Goal: Task Accomplishment & Management: Manage account settings

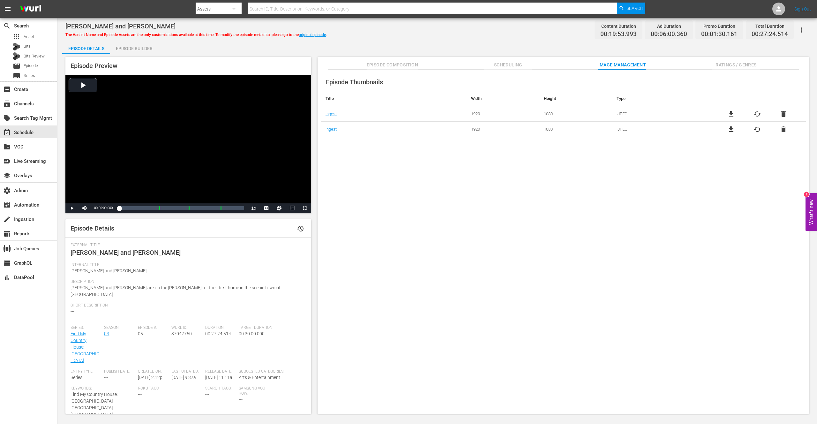
click at [412, 165] on div "Episode Thumbnails Title Width Height Type ingest 1920 1080 .JPEG file_download…" at bounding box center [562, 245] width 491 height 350
click at [374, 186] on div "Episode Thumbnails Title Width Height Type ingest 1920 1080 .JPEG file_download…" at bounding box center [562, 245] width 491 height 350
click at [368, 186] on div "Episode Thumbnails Title Width Height Type ingest 1920 1080 .JPEG file_download…" at bounding box center [562, 245] width 491 height 350
click at [25, 105] on div "subscriptions Channels" at bounding box center [18, 103] width 36 height 6
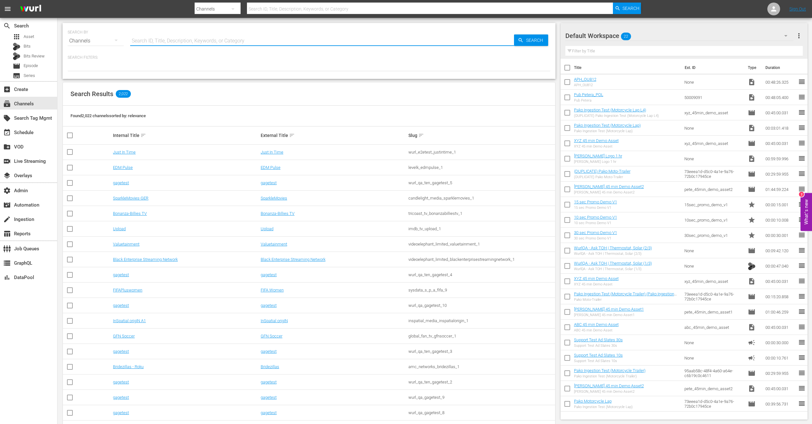
click at [177, 38] on input "text" at bounding box center [322, 40] width 384 height 15
type input "pako"
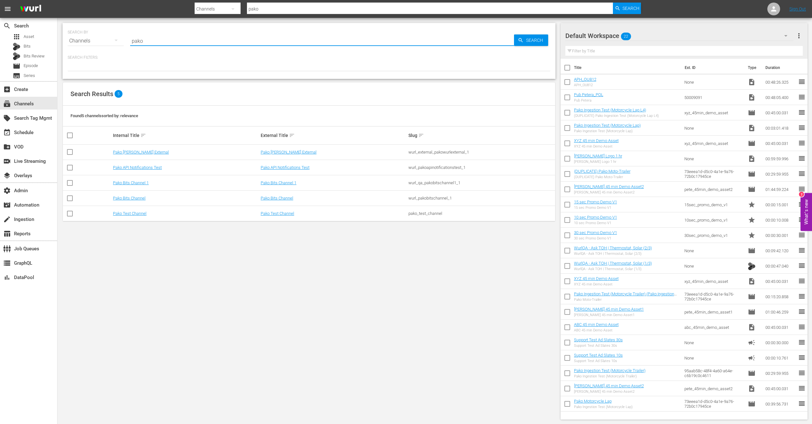
drag, startPoint x: 141, startPoint y: 248, endPoint x: 139, endPoint y: 231, distance: 18.0
click at [141, 248] on div "SEARCH BY Search By Channels Search ID, Title, Description, Keywords, or Catego…" at bounding box center [308, 221] width 503 height 406
click at [134, 153] on link "Pako Wurl External" at bounding box center [141, 152] width 56 height 5
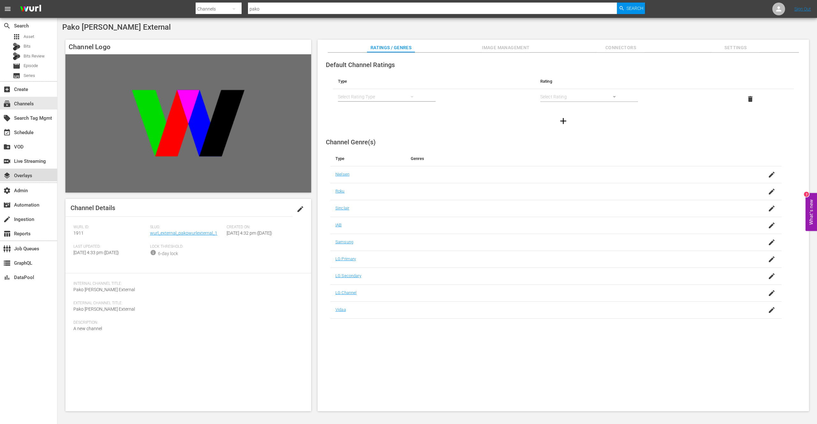
click at [26, 177] on div "layers Overlays" at bounding box center [18, 175] width 36 height 6
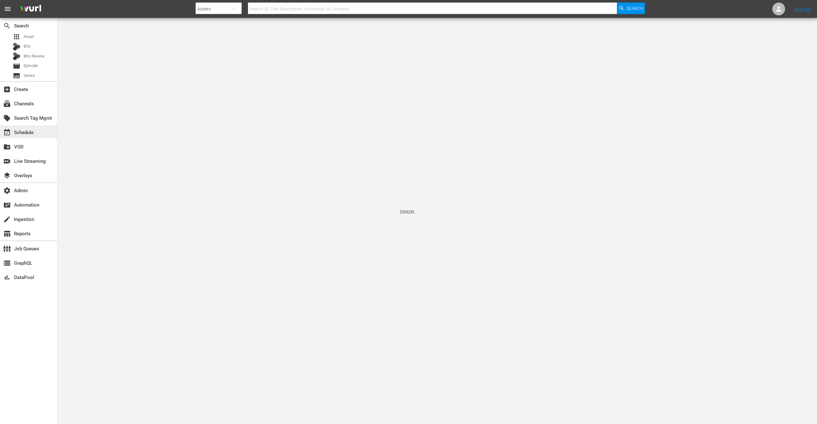
click at [28, 134] on div "event_available Schedule" at bounding box center [18, 132] width 36 height 6
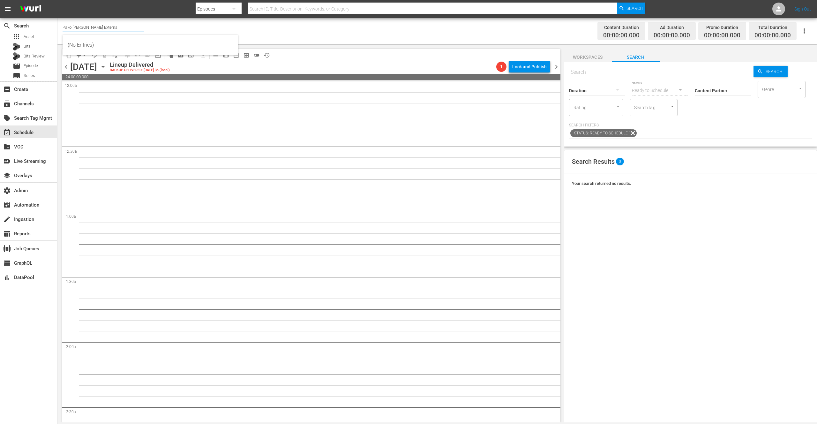
click at [101, 28] on input "Pako Wurl External" at bounding box center [104, 26] width 82 height 15
drag, startPoint x: 111, startPoint y: 25, endPoint x: 56, endPoint y: 24, distance: 54.9
click at [57, 0] on div "search Search apps Asset Bits Bits Review movie Episode subtitles Series add_bo…" at bounding box center [436, 0] width 759 height 0
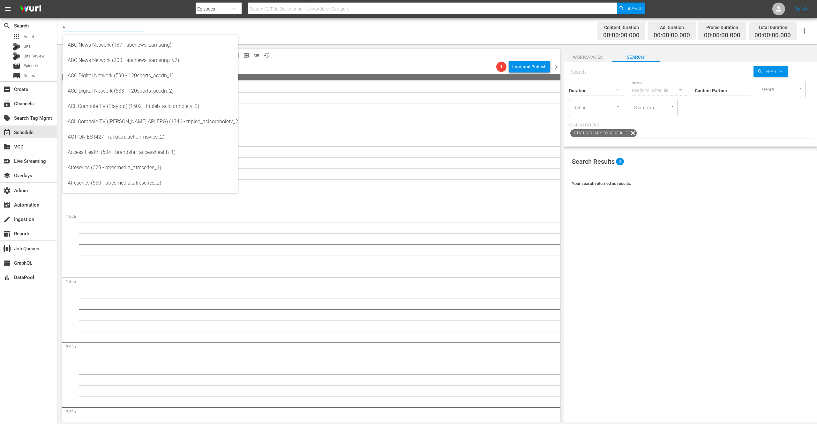
click at [69, 25] on input "A" at bounding box center [104, 26] width 82 height 15
type input "A"
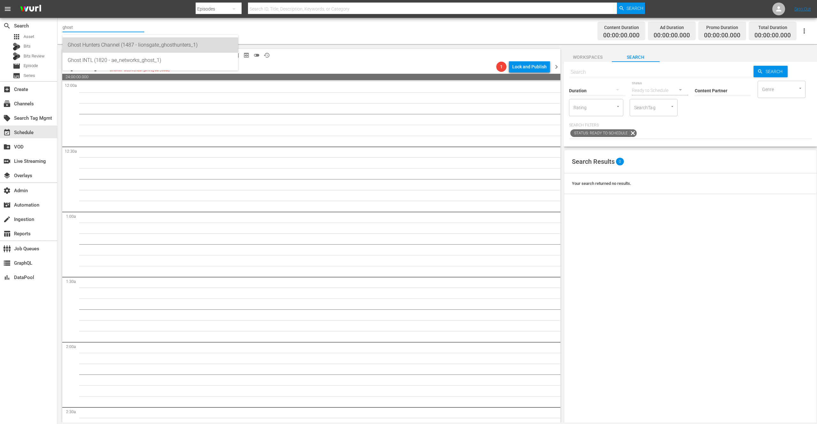
click at [113, 48] on div "Ghost Hunters Channel (1487 - lionsgate_ghosthunters_1)" at bounding box center [150, 44] width 165 height 15
type input "Ghost Hunters Channel (1487 - lionsgate_ghosthunters_1)"
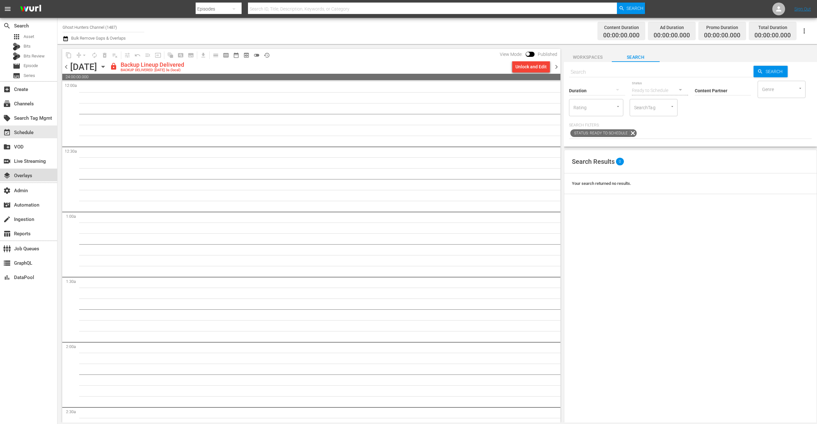
click at [27, 173] on div "layers Overlays" at bounding box center [18, 175] width 36 height 6
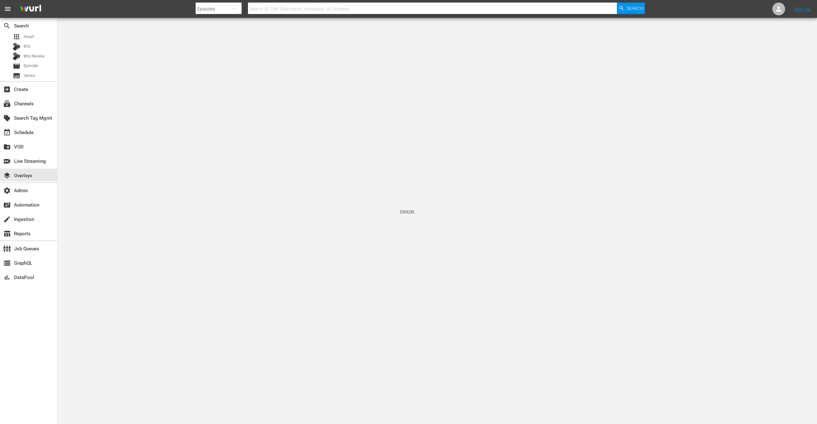
drag, startPoint x: 134, startPoint y: 177, endPoint x: 135, endPoint y: 168, distance: 9.0
click at [134, 177] on div "ERROR..." at bounding box center [408, 212] width 817 height 424
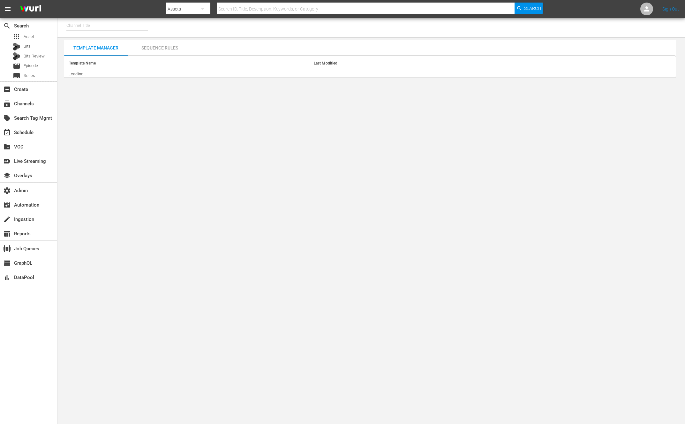
type input "Ghost Hunters Channel (1487)"
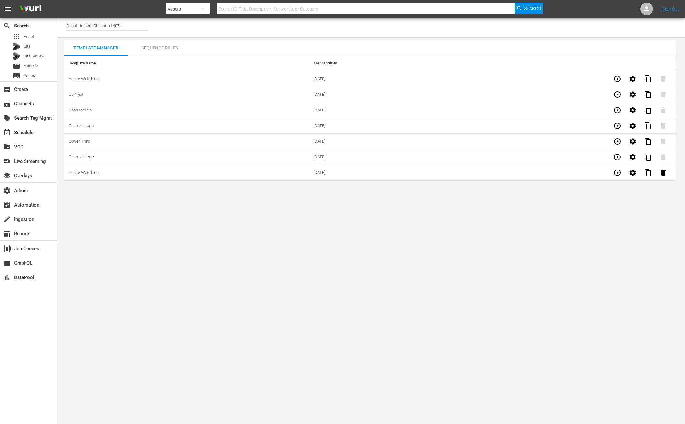
click at [150, 241] on body "menu Search By Assets Search ID, Title, Description, Keywords, or Category Sear…" at bounding box center [342, 212] width 685 height 424
click at [149, 241] on body "menu Search By Assets Search ID, Title, Description, Keywords, or Category Sear…" at bounding box center [342, 212] width 685 height 424
click at [153, 211] on body "menu Search By Assets Search ID, Title, Description, Keywords, or Category Sear…" at bounding box center [342, 212] width 685 height 424
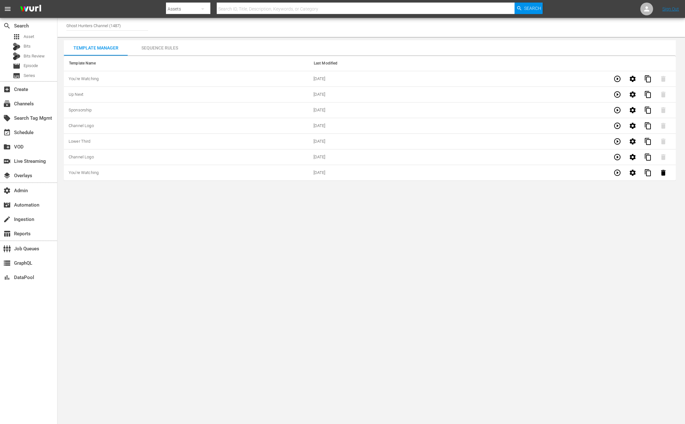
click at [153, 211] on body "menu Search By Assets Search ID, Title, Description, Keywords, or Category Sear…" at bounding box center [342, 212] width 685 height 424
click at [164, 48] on div "Sequence Rules" at bounding box center [160, 47] width 64 height 15
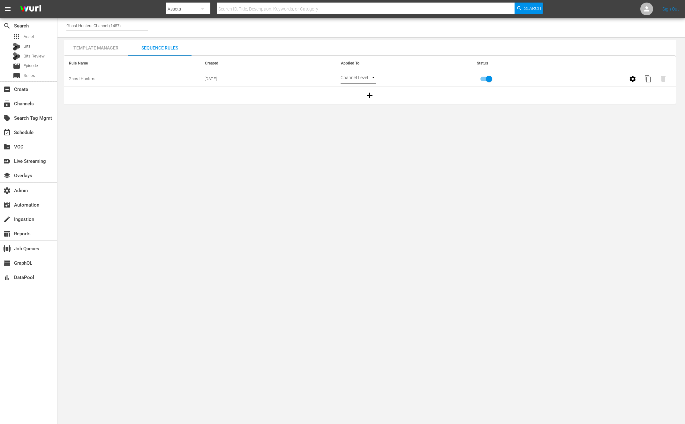
click at [107, 48] on div "Template Manager" at bounding box center [96, 47] width 64 height 15
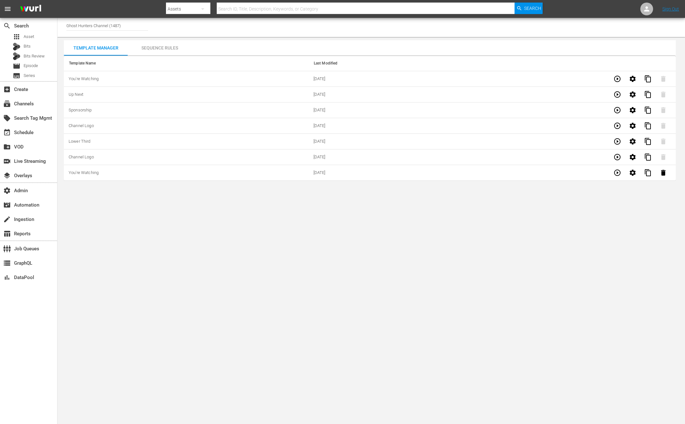
click at [138, 228] on body "menu Search By Assets Search ID, Title, Description, Keywords, or Category Sear…" at bounding box center [342, 212] width 685 height 424
click at [26, 103] on div "subscriptions Channels" at bounding box center [18, 103] width 36 height 6
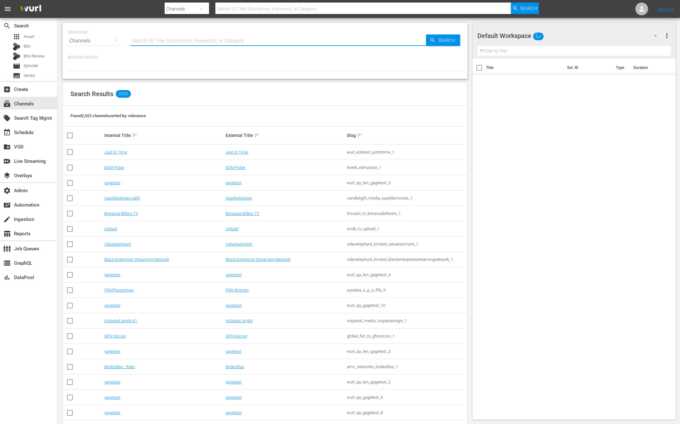
click at [167, 41] on input "text" at bounding box center [278, 40] width 296 height 15
paste input "amogonetworx_royalworld_1"
type input "amogonetworx_royalworld_1"
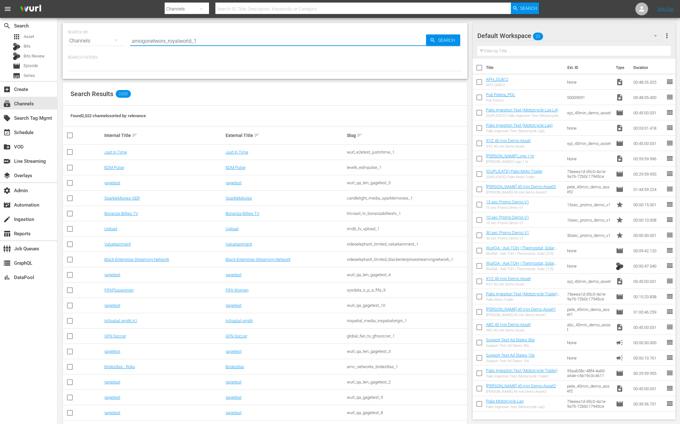
type input "amogonetworx_royalworld_1"
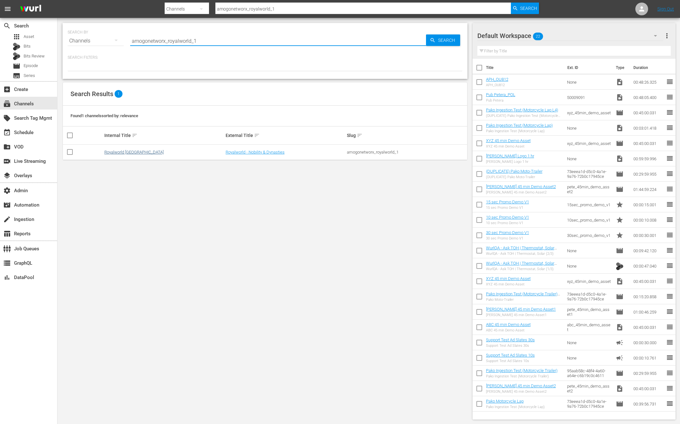
type input "amogonetworx_royalworld_1"
click at [125, 152] on link "Royalworld UK" at bounding box center [133, 152] width 59 height 5
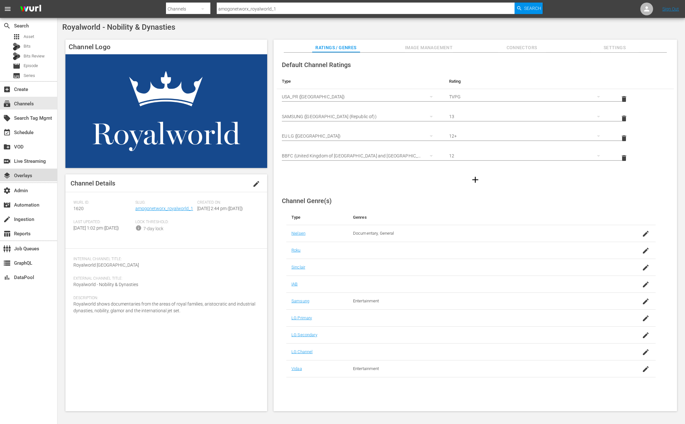
click at [30, 175] on div "layers Overlays" at bounding box center [18, 175] width 36 height 6
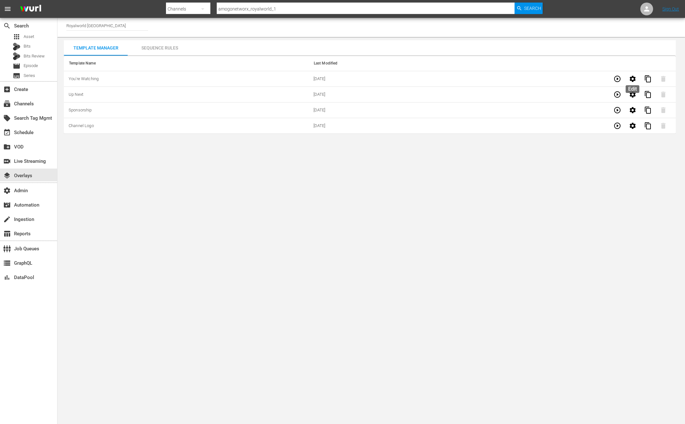
click at [635, 79] on icon "button" at bounding box center [632, 79] width 8 height 8
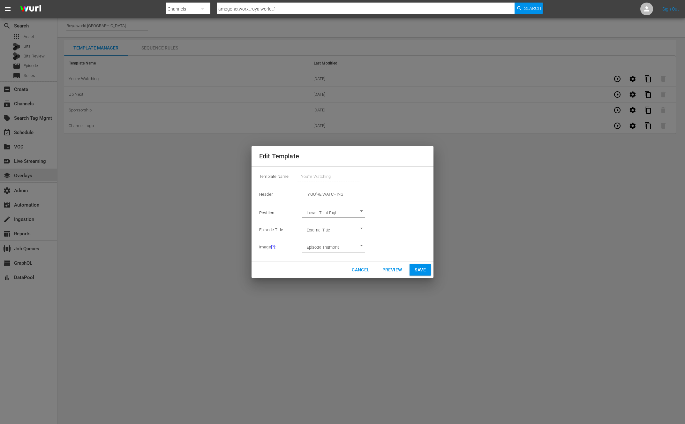
click at [358, 192] on input "YOU'RE WATCHING" at bounding box center [334, 194] width 62 height 9
click at [350, 195] on input "YOU'RE WATCHING" at bounding box center [334, 194] width 62 height 9
drag, startPoint x: 350, startPoint y: 195, endPoint x: 316, endPoint y: 194, distance: 33.8
click at [316, 194] on input "YOU'RE WATCHING" at bounding box center [334, 194] width 62 height 9
click at [387, 196] on td "YOU'RE WATCHING" at bounding box center [368, 194] width 115 height 20
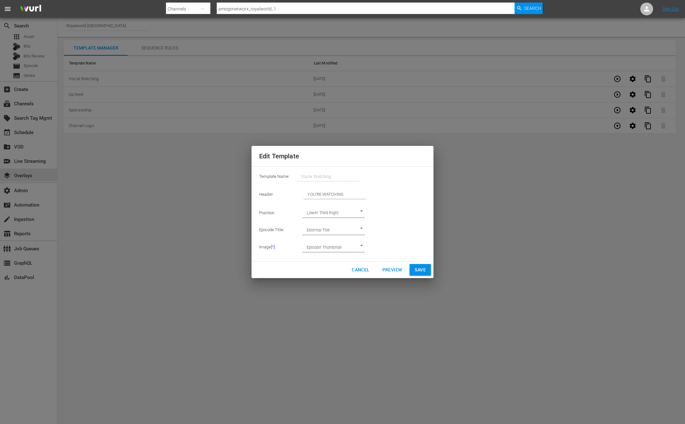
click at [394, 270] on span "Preview" at bounding box center [392, 270] width 20 height 8
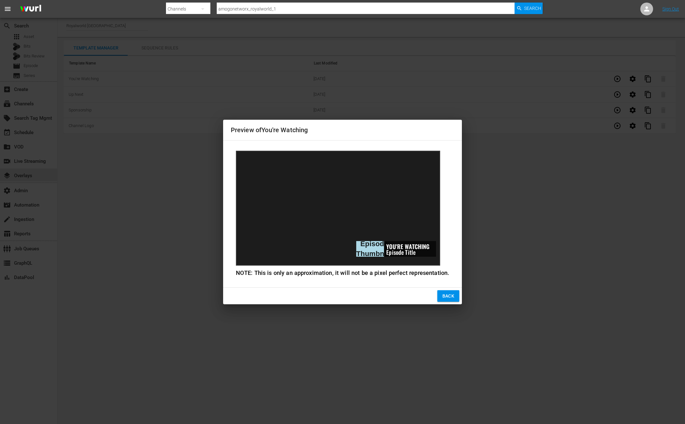
click at [447, 296] on span "Back" at bounding box center [448, 296] width 12 height 8
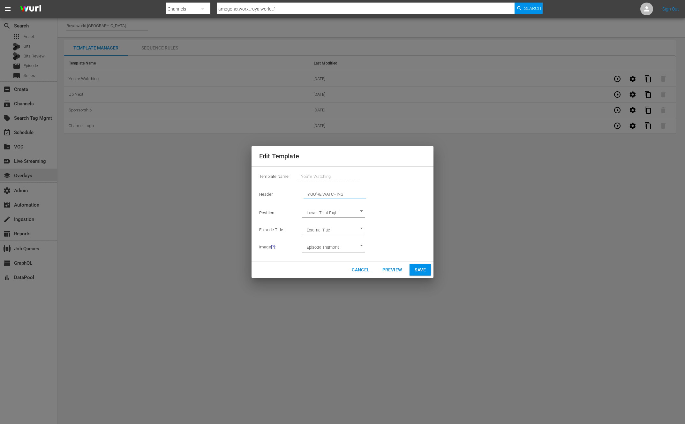
click at [349, 195] on input "YOU'RE WATCHING" at bounding box center [334, 194] width 62 height 9
click at [394, 271] on span "Preview" at bounding box center [392, 270] width 20 height 8
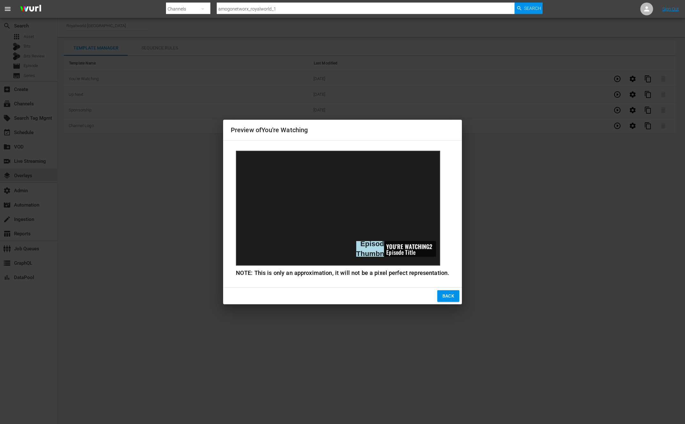
click at [444, 293] on span "Back" at bounding box center [448, 296] width 12 height 8
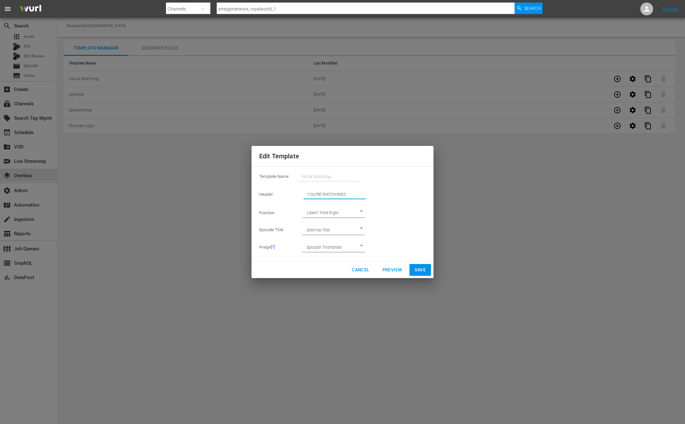
click at [352, 195] on input "YOU'RE WATCHING2" at bounding box center [334, 194] width 62 height 9
type input "YOU'RE WATCHING"
drag, startPoint x: 361, startPoint y: 268, endPoint x: 340, endPoint y: 267, distance: 20.4
click at [361, 268] on span "Cancel" at bounding box center [361, 270] width 18 height 8
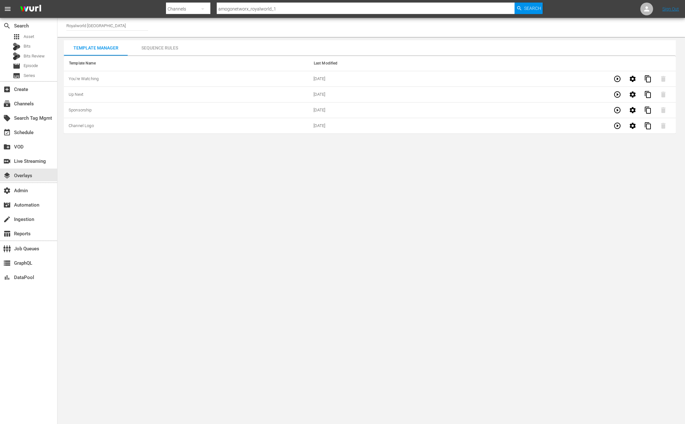
click at [305, 268] on body "menu Search By Channels Search ID, Title, Description, Keywords, or Category am…" at bounding box center [342, 212] width 685 height 424
click at [291, 263] on body "menu Search By Channels Search ID, Title, Description, Keywords, or Category am…" at bounding box center [342, 212] width 685 height 424
click at [289, 262] on body "menu Search By Channels Search ID, Title, Description, Keywords, or Category am…" at bounding box center [342, 212] width 685 height 424
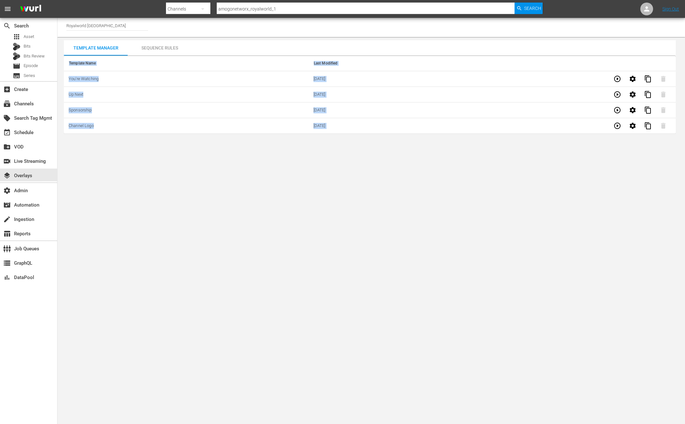
click at [289, 262] on body "menu Search By Channels Search ID, Title, Description, Keywords, or Category am…" at bounding box center [342, 212] width 685 height 424
click at [288, 260] on body "menu Search By Channels Search ID, Title, Description, Keywords, or Category am…" at bounding box center [342, 212] width 685 height 424
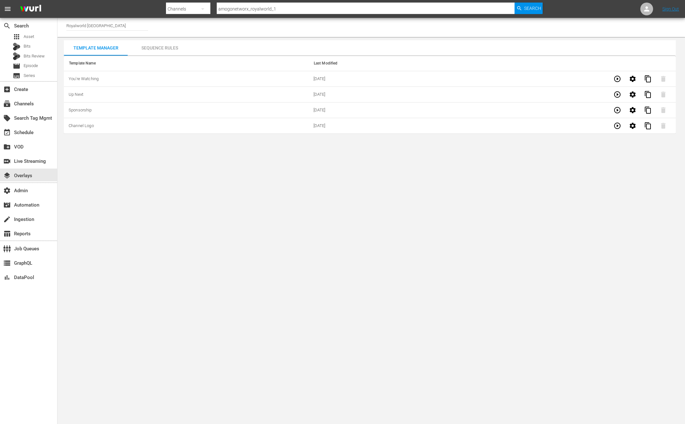
click at [251, 244] on body "menu Search By Channels Search ID, Title, Description, Keywords, or Category am…" at bounding box center [342, 212] width 685 height 424
click at [271, 215] on body "menu Search By Channels Search ID, Title, Description, Keywords, or Category am…" at bounding box center [342, 212] width 685 height 424
click at [171, 184] on body "menu Search By Channels Search ID, Title, Description, Keywords, or Category am…" at bounding box center [342, 212] width 685 height 424
click at [27, 175] on div "layers Overlays" at bounding box center [18, 175] width 36 height 6
click at [112, 21] on input "Royalworld UK" at bounding box center [107, 25] width 82 height 15
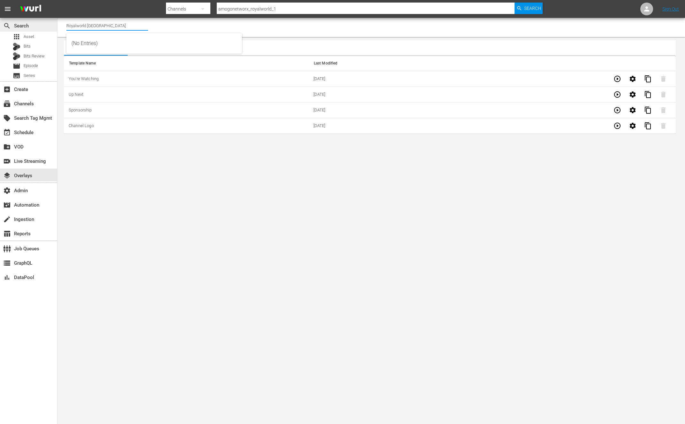
drag, startPoint x: 101, startPoint y: 26, endPoint x: 52, endPoint y: 25, distance: 49.1
click at [57, 0] on div "search Search apps Asset Bits Bits Review movie Episode subtitles Series add_bo…" at bounding box center [370, 0] width 627 height 0
click at [151, 178] on body "menu Search By Channels Search ID, Title, Description, Keywords, or Category am…" at bounding box center [342, 212] width 685 height 424
drag, startPoint x: 93, startPoint y: 23, endPoint x: 103, endPoint y: 25, distance: 10.0
click at [93, 23] on input "Royalworld UK" at bounding box center [107, 25] width 82 height 15
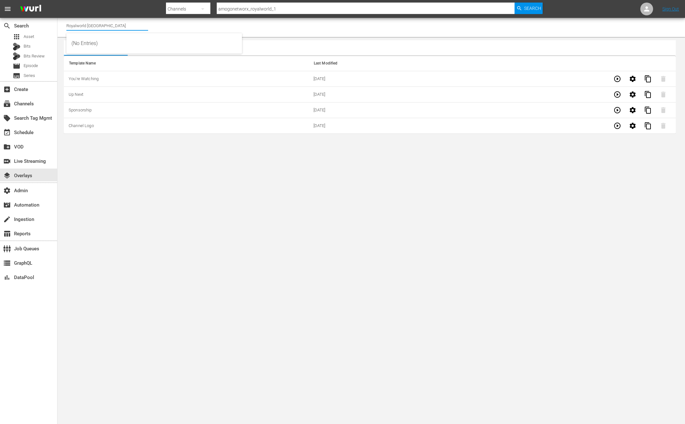
drag, startPoint x: 104, startPoint y: 25, endPoint x: 60, endPoint y: 23, distance: 43.7
click at [60, 23] on div "Channel Title Royalworld UK" at bounding box center [370, 27] width 627 height 19
type input "W"
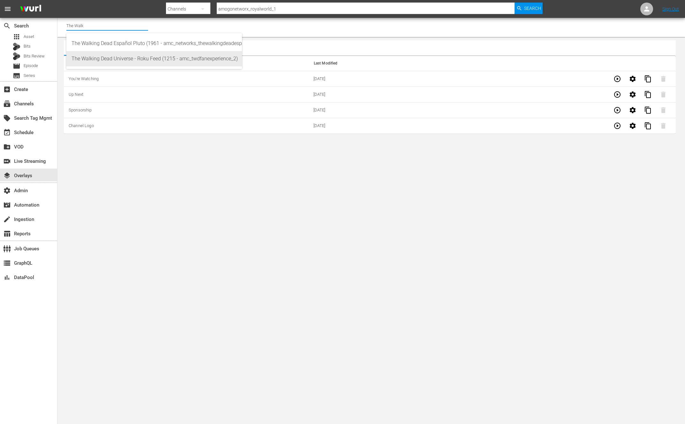
click at [95, 56] on div "The Walking Dead Universe - Roku Feed (1215 - amc_twdfanexperience_2)" at bounding box center [153, 58] width 165 height 15
type input "The Walking Dead Universe - Roku Feed (1215 - amc_twdfanexperience_2)"
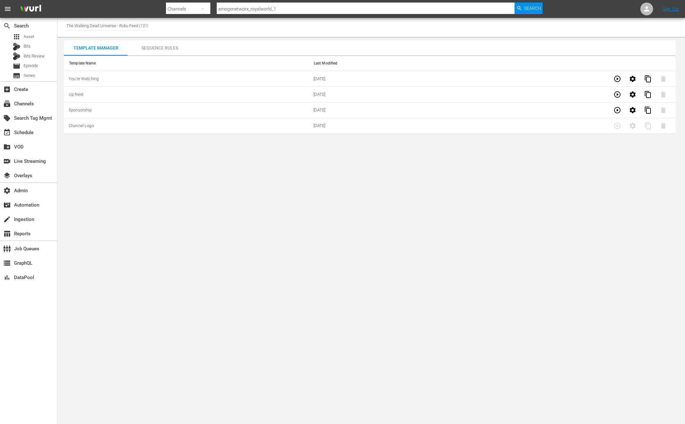
click at [117, 25] on input "The Walking Dead Universe - Roku Feed (1215)" at bounding box center [107, 25] width 82 height 15
click at [130, 25] on input "The Walking Dead Universe - Roku Feed (1215)" at bounding box center [107, 25] width 82 height 15
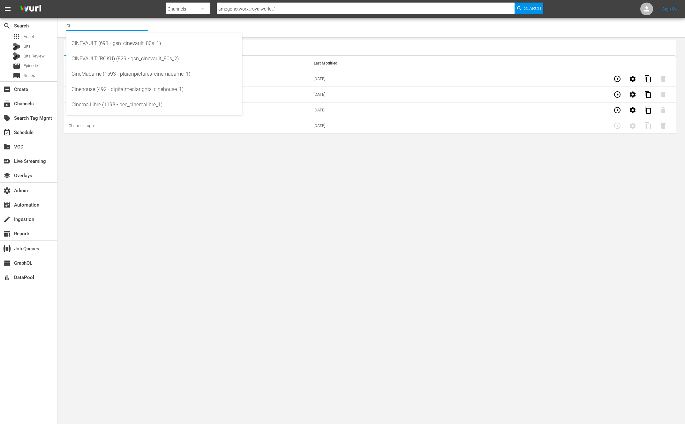
type input "C"
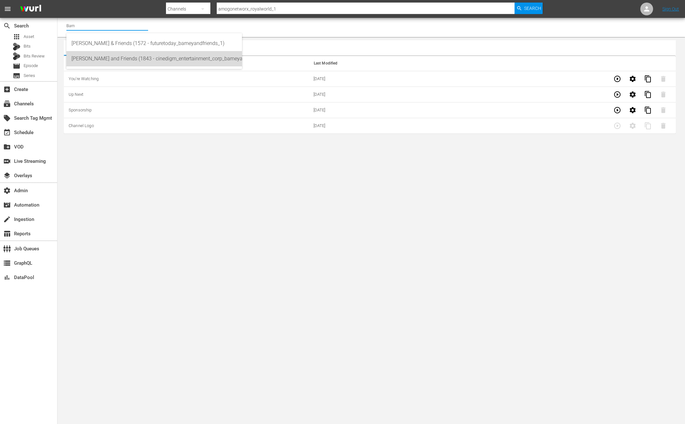
click at [163, 60] on div "Barney and Friends (1843 - cinedigm_entertainment_corp_barneyandfriends_1)" at bounding box center [153, 58] width 165 height 15
type input "Barney and Friends (1843 - cinedigm_entertainment_corp_barneyandfriends_1)"
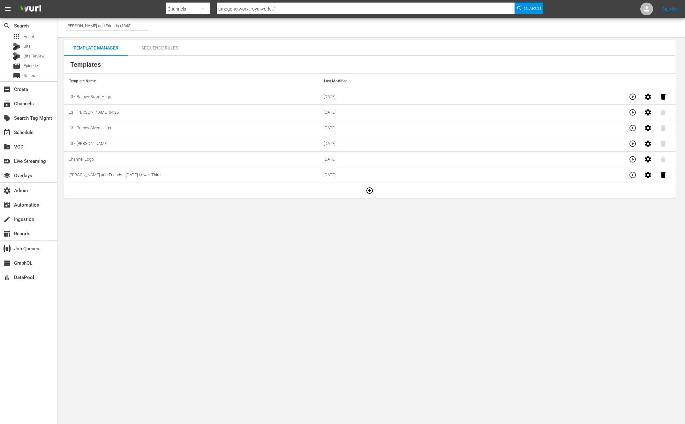
click at [119, 28] on input "Barney and Friends (1843)" at bounding box center [107, 25] width 82 height 15
type input "Barney and Friends"
click at [24, 103] on div "subscriptions Channels" at bounding box center [18, 103] width 36 height 6
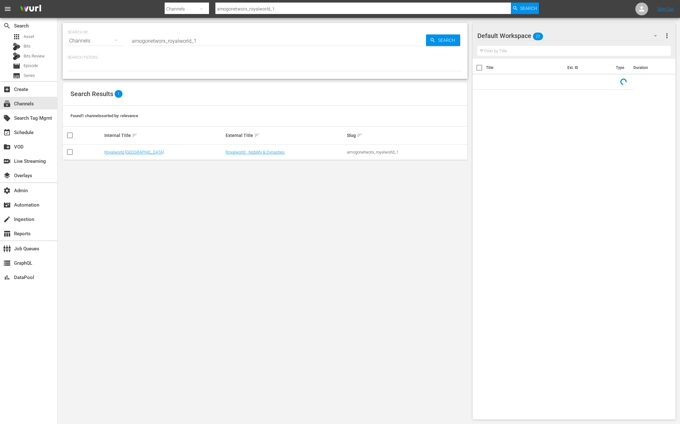
click at [164, 38] on input "amogonetworx_royalworld_1" at bounding box center [278, 40] width 296 height 15
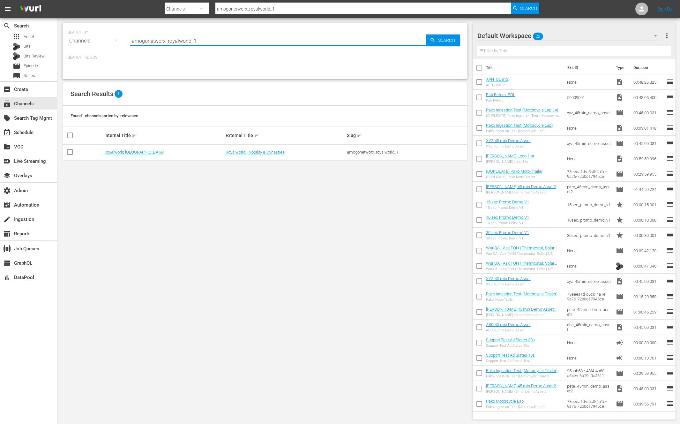
click at [164, 38] on input "amogonetworx_royalworld_1" at bounding box center [278, 40] width 296 height 15
type input "barney"
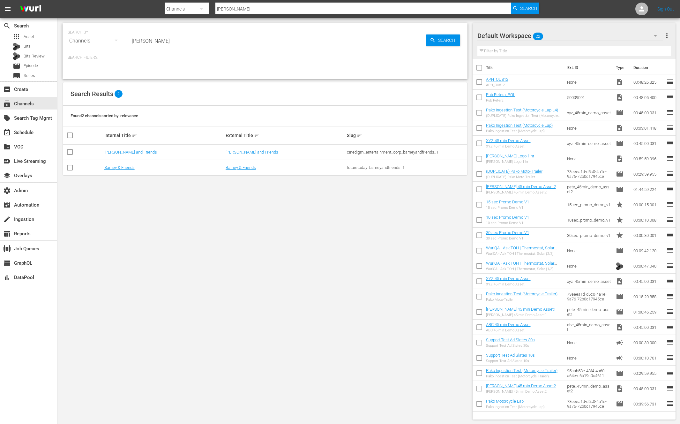
click at [388, 151] on div "cinedigm_entertainment_corp_barneyandfriends_1" at bounding box center [406, 152] width 119 height 5
copy div "cinedigm_entertainment_corp_barneyandfriends_1"
click at [263, 234] on div "SEARCH BY Search By Channels Search ID, Title, Description, Keywords, or Catego…" at bounding box center [264, 221] width 415 height 406
click at [227, 209] on div "SEARCH BY Search By Channels Search ID, Title, Description, Keywords, or Catego…" at bounding box center [264, 221] width 415 height 406
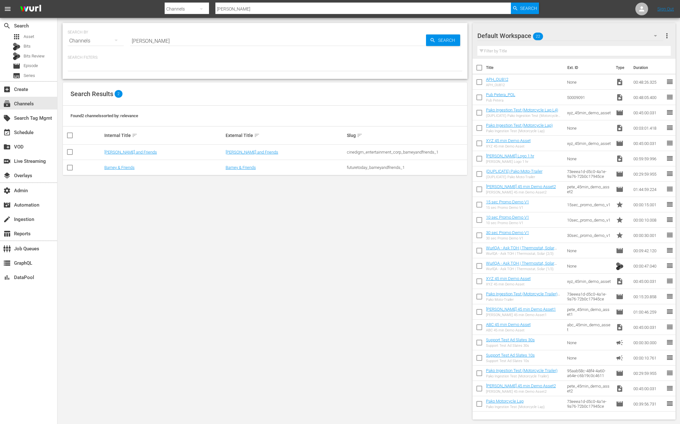
click at [194, 206] on div "SEARCH BY Search By Channels Search ID, Title, Description, Keywords, or Catego…" at bounding box center [264, 221] width 415 height 406
click at [79, 258] on div "SEARCH BY Search By Channels Search ID, Title, Description, Keywords, or Catego…" at bounding box center [264, 221] width 415 height 406
click at [137, 42] on input "barney" at bounding box center [278, 40] width 296 height 15
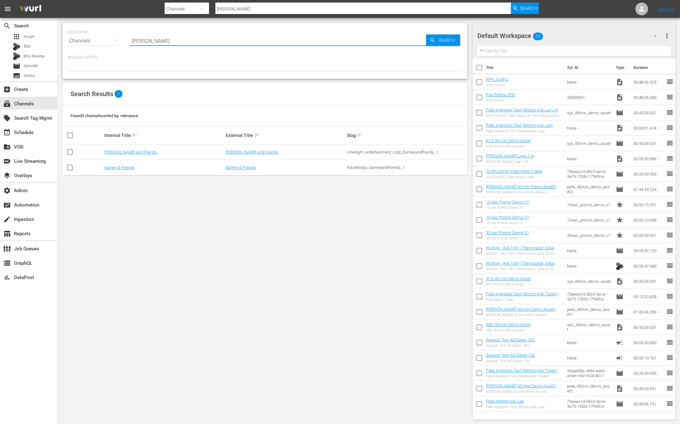
paste input "aenetworks_ae_1"
type input "aenetworks_ae_1"
click at [122, 151] on link "Home.Made.Nation" at bounding box center [121, 152] width 35 height 5
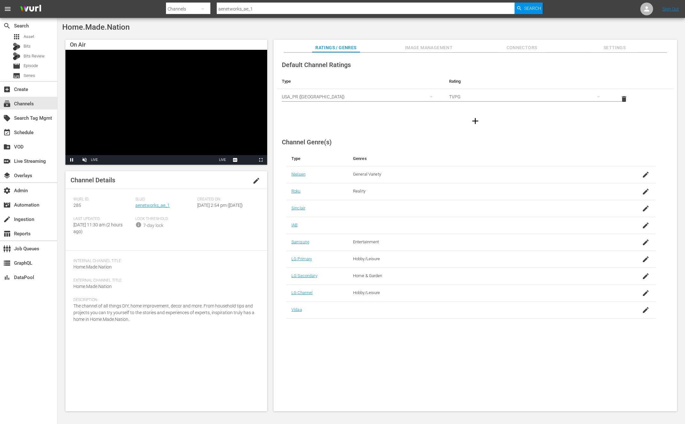
click at [439, 45] on span "Image Management" at bounding box center [429, 48] width 48 height 8
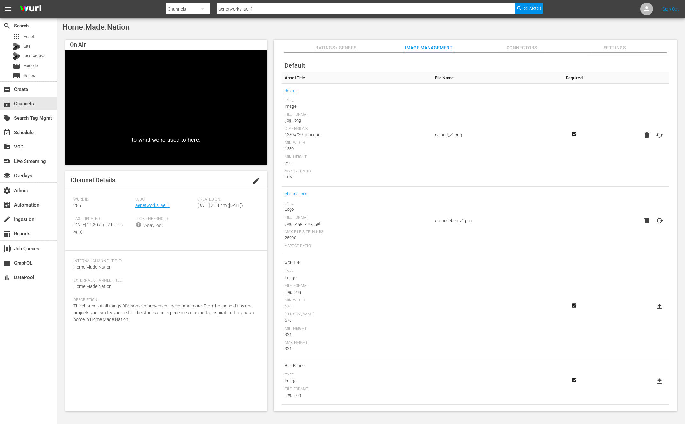
scroll to position [21, 0]
click at [628, 44] on span "Settings" at bounding box center [614, 48] width 48 height 8
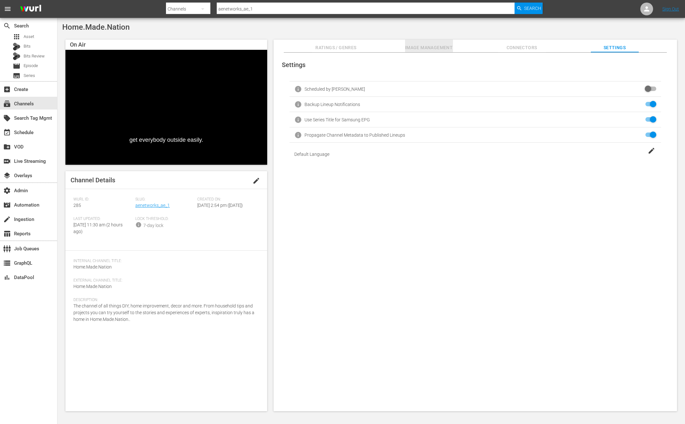
click at [425, 45] on span "Image Management" at bounding box center [429, 48] width 48 height 8
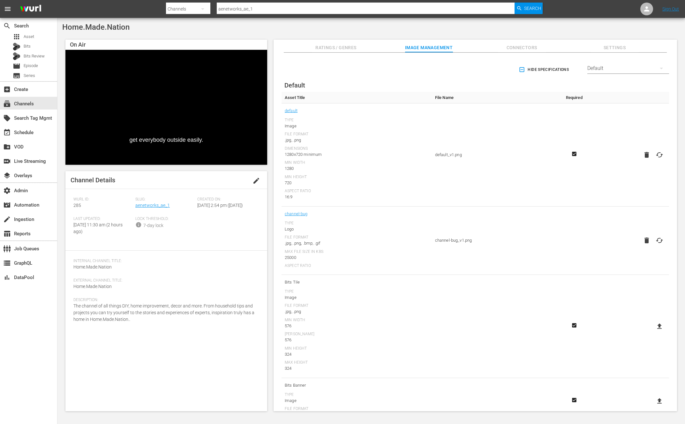
click at [622, 70] on div "Default" at bounding box center [628, 68] width 82 height 18
click at [530, 45] on div "Enabled Streamers Default Samsung Vizio All Streamers Anoki Canela TV Free Movi…" at bounding box center [342, 212] width 685 height 424
click at [515, 50] on div "Enabled Streamers Default Samsung Vizio All Streamers Anoki Canela TV Free Movi…" at bounding box center [342, 212] width 685 height 424
click at [516, 48] on span "Connectors" at bounding box center [522, 48] width 48 height 8
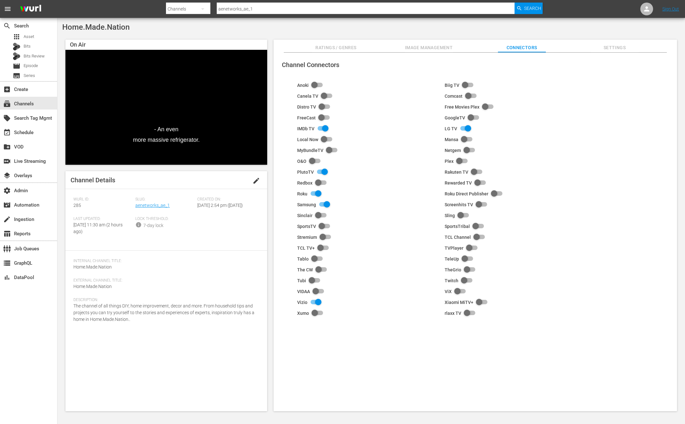
click at [219, 29] on div "Home.Made.Nation" at bounding box center [371, 27] width 618 height 9
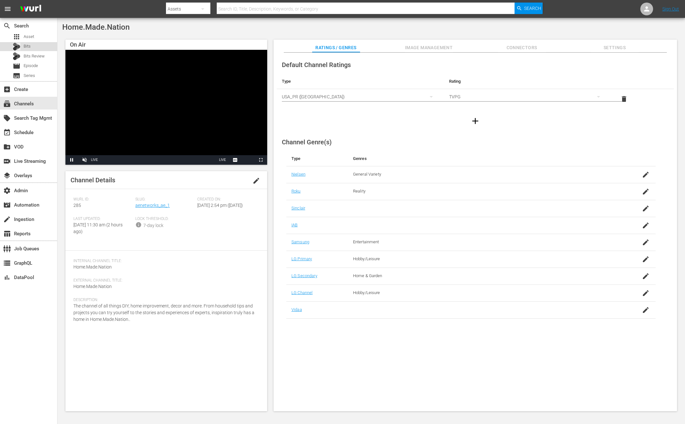
click at [31, 42] on div "Bits" at bounding box center [28, 46] width 57 height 9
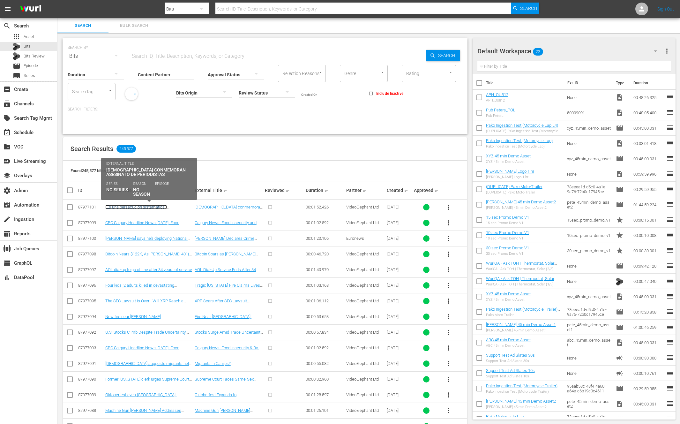
click at [138, 206] on link ""Es una persecución sistemática": palestinos conmemoran asesinato de periodista…" at bounding box center [148, 211] width 86 height 14
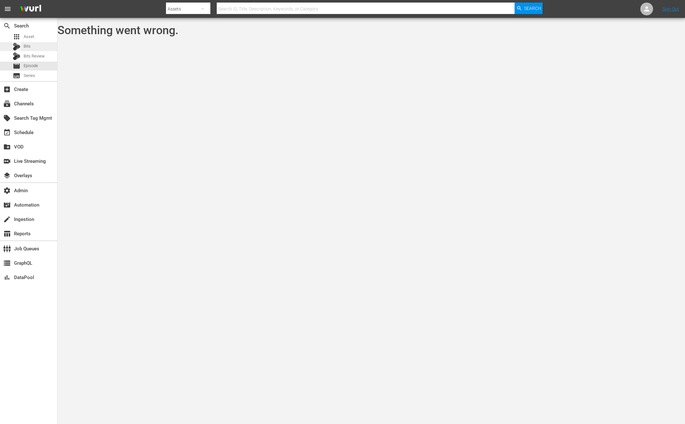
click at [33, 45] on div "Bits" at bounding box center [28, 46] width 57 height 9
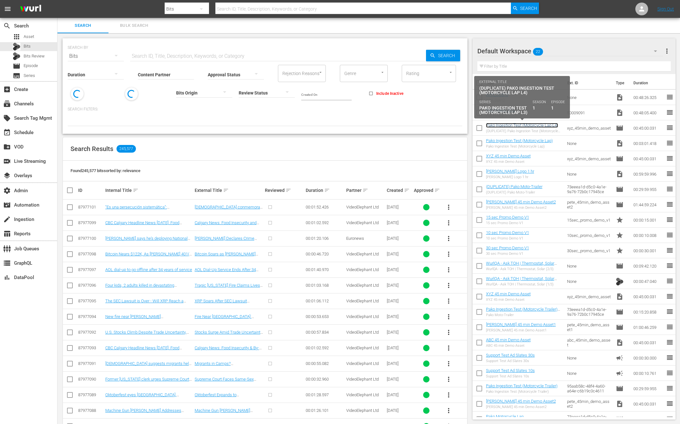
click at [520, 124] on link "Pako Ingestion Test (Motorcycle Lap L4)" at bounding box center [522, 125] width 72 height 5
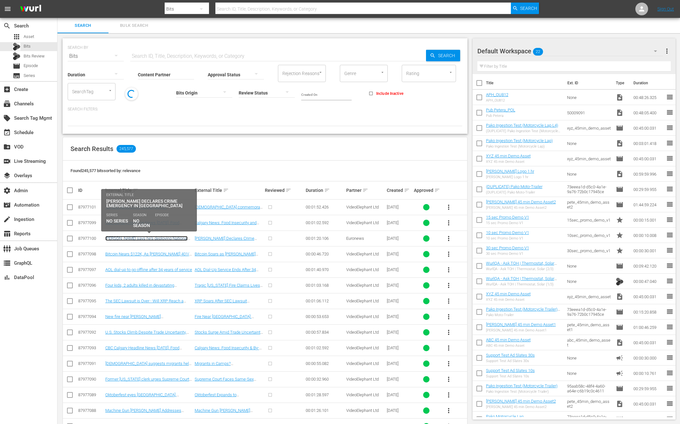
click at [126, 238] on link "[PERSON_NAME] says he's deploying National Guard to [GEOGRAPHIC_DATA] after dec…" at bounding box center [146, 243] width 82 height 14
